Goal: Transaction & Acquisition: Download file/media

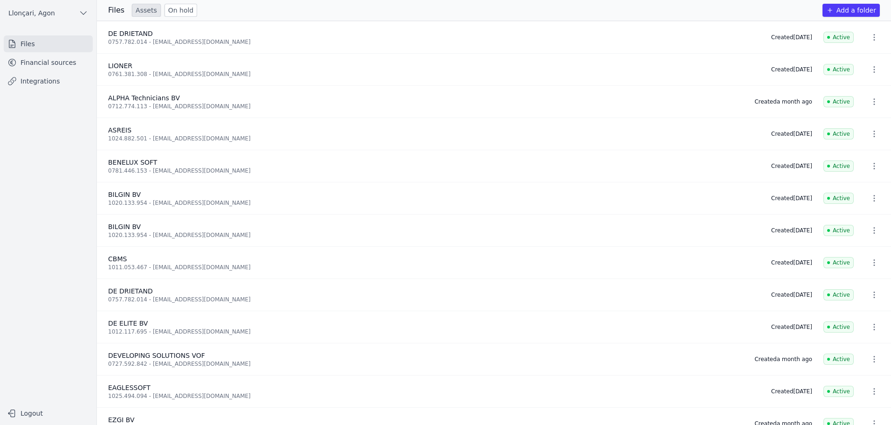
click at [48, 61] on font "Financial sources" at bounding box center [49, 62] width 56 height 7
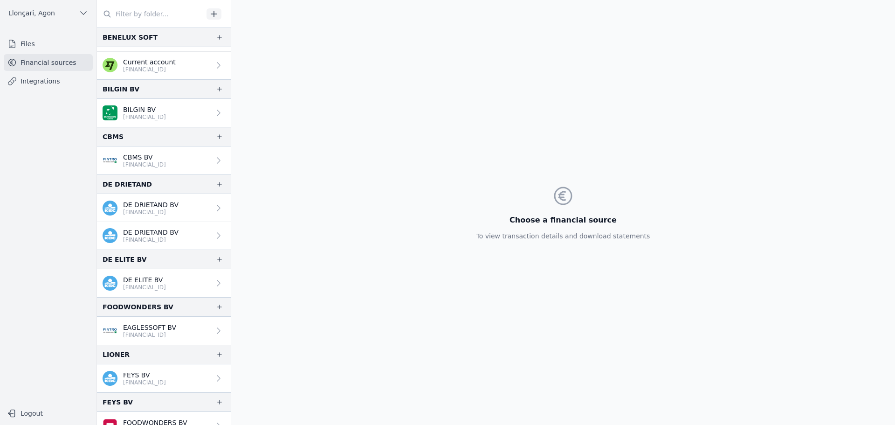
scroll to position [126, 0]
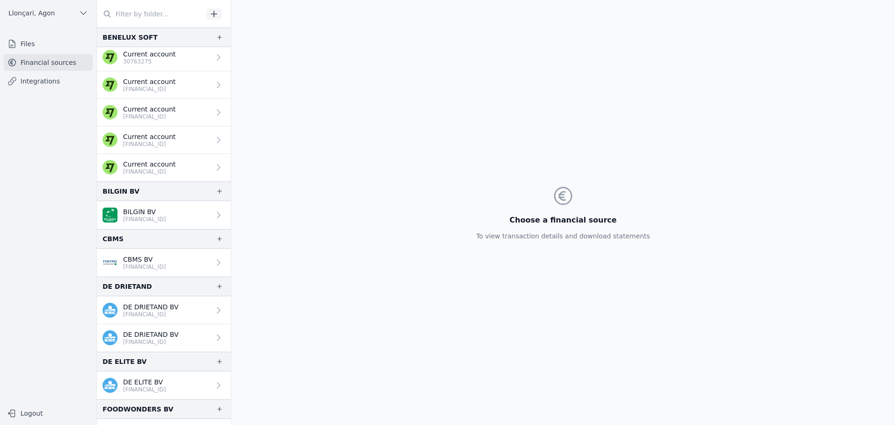
click at [143, 11] on input "text" at bounding box center [150, 14] width 106 height 17
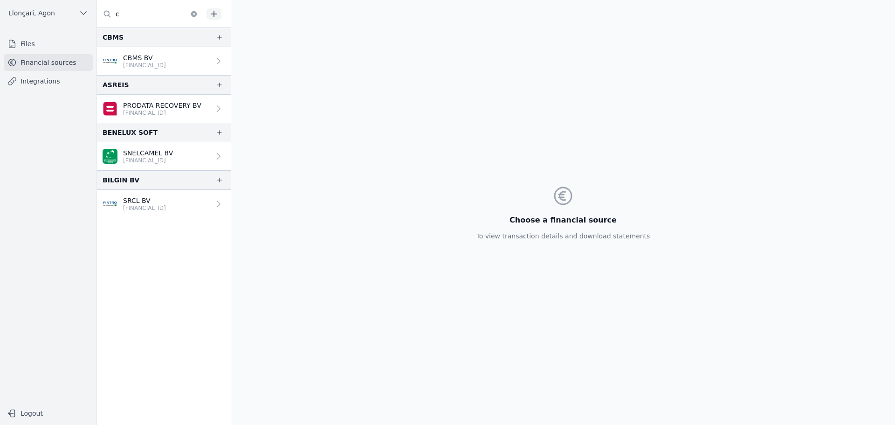
scroll to position [0, 0]
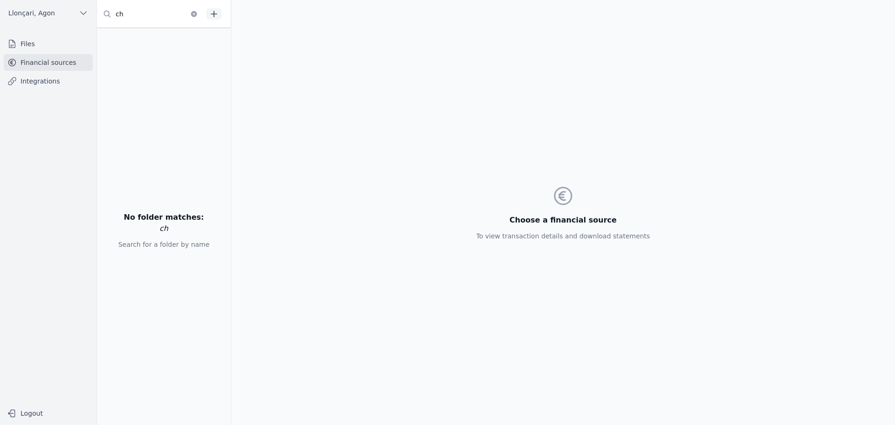
type input "c"
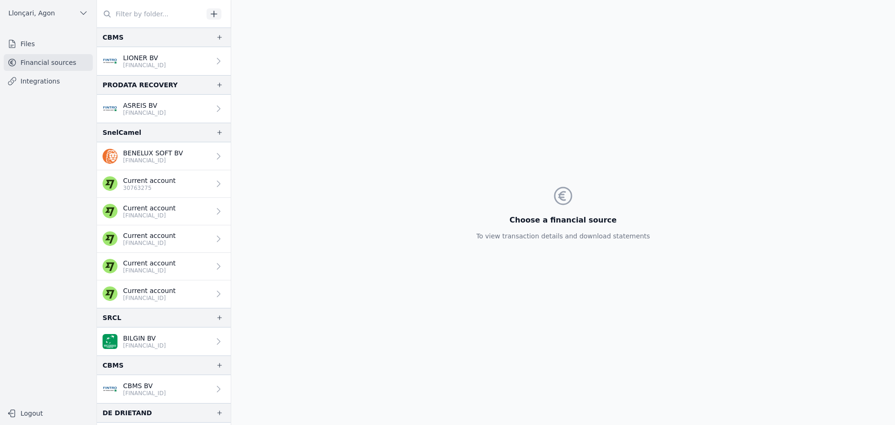
click at [139, 13] on input "text" at bounding box center [150, 14] width 106 height 17
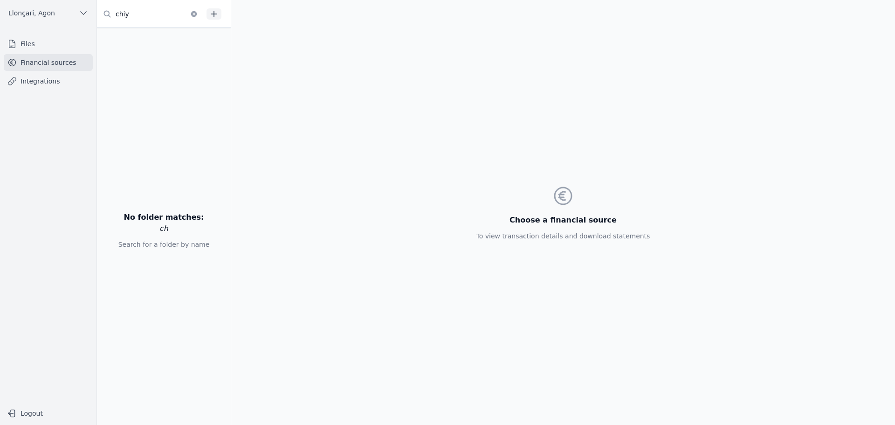
type input "chiyo"
click at [144, 16] on input "chiyo" at bounding box center [150, 14] width 106 height 17
drag, startPoint x: 141, startPoint y: 14, endPoint x: 80, endPoint y: 28, distance: 62.6
click at [80, 28] on div "Open sidebar [GEOGRAPHIC_DATA], [GEOGRAPHIC_DATA] [GEOGRAPHIC_DATA], [GEOGRAPHI…" at bounding box center [447, 212] width 895 height 425
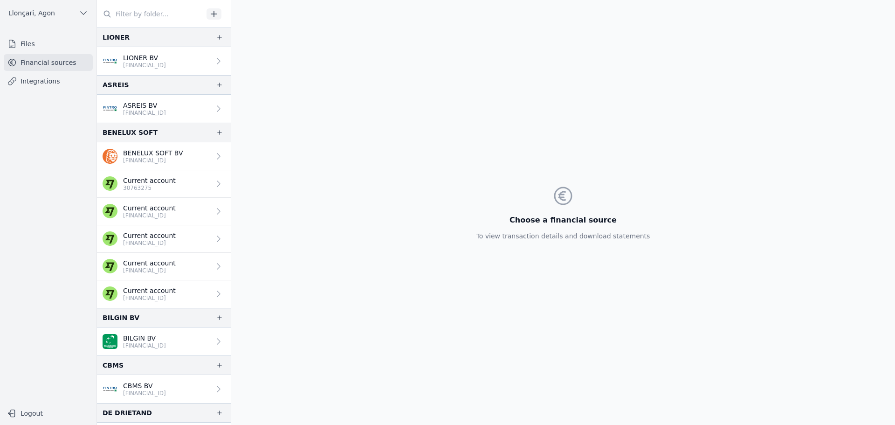
type input "c"
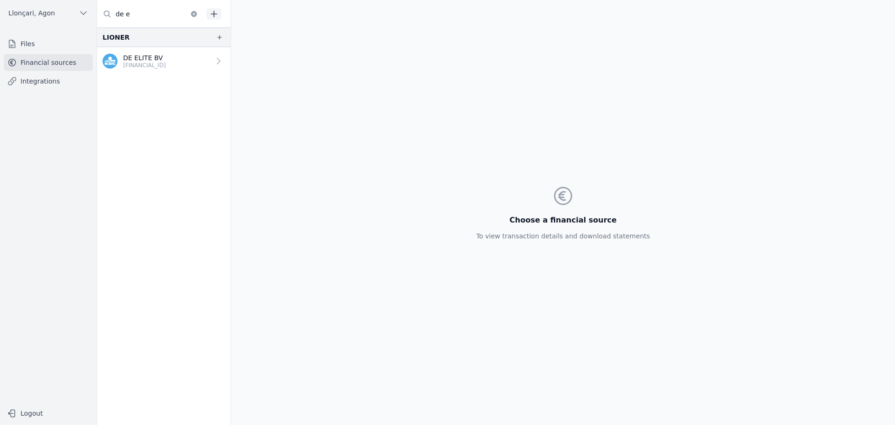
type input "de e"
click at [145, 59] on font "DE ELITE BV" at bounding box center [143, 57] width 40 height 7
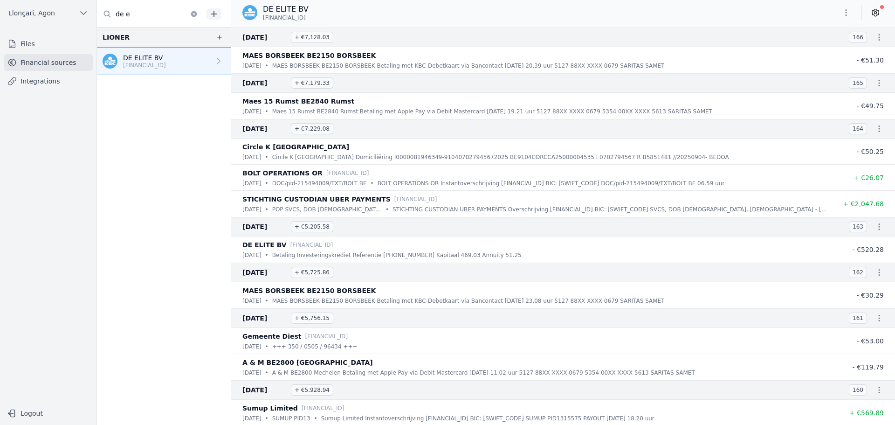
click at [846, 15] on icon "button" at bounding box center [846, 12] width 1 height 7
click at [816, 50] on font "Export" at bounding box center [816, 49] width 21 height 7
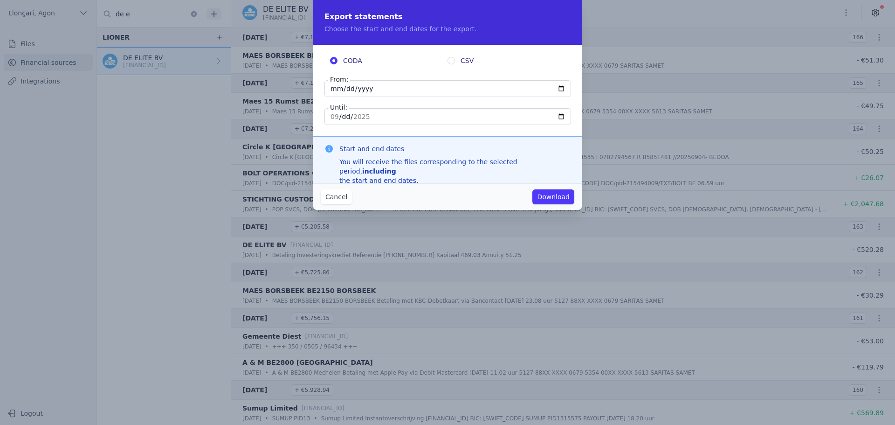
click at [342, 198] on font "Cancel" at bounding box center [336, 196] width 22 height 7
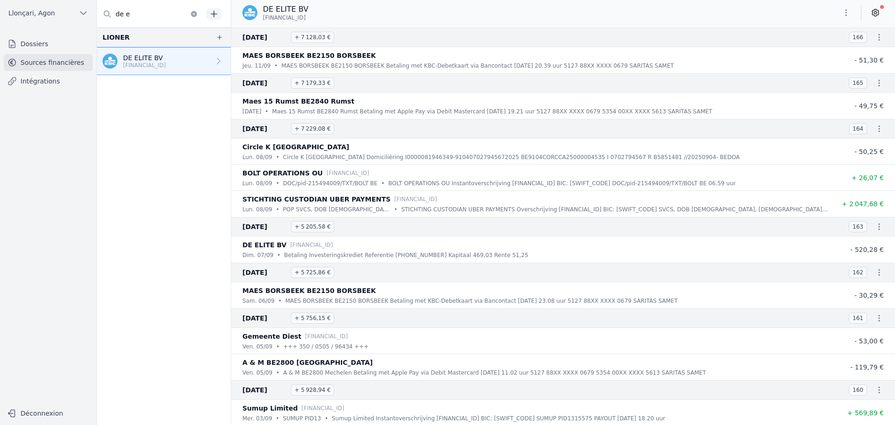
click at [832, 6] on div "DE ELITE BV [FINANCIAL_ID]" at bounding box center [563, 13] width 664 height 18
click at [848, 12] on icon "button" at bounding box center [845, 12] width 9 height 9
click at [806, 51] on button "Exporter" at bounding box center [823, 49] width 67 height 17
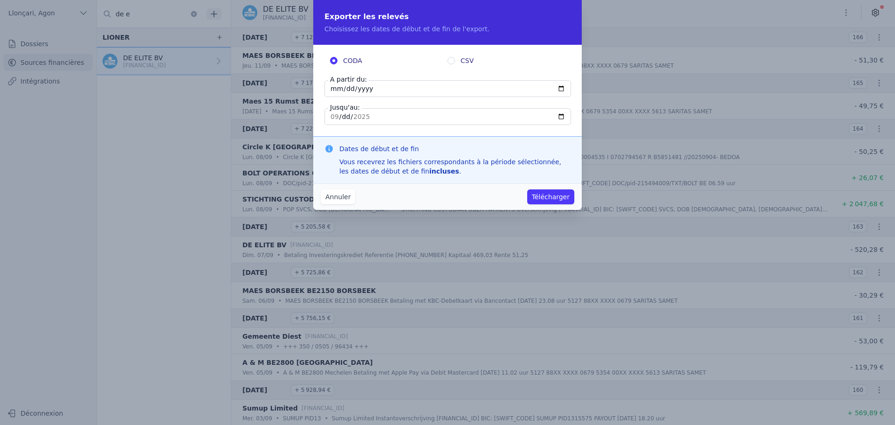
click at [562, 89] on input "[DATE]" at bounding box center [447, 88] width 247 height 17
type input "[DATE]"
click at [550, 198] on button "Télécharger" at bounding box center [550, 196] width 47 height 15
